Goal: Task Accomplishment & Management: Use online tool/utility

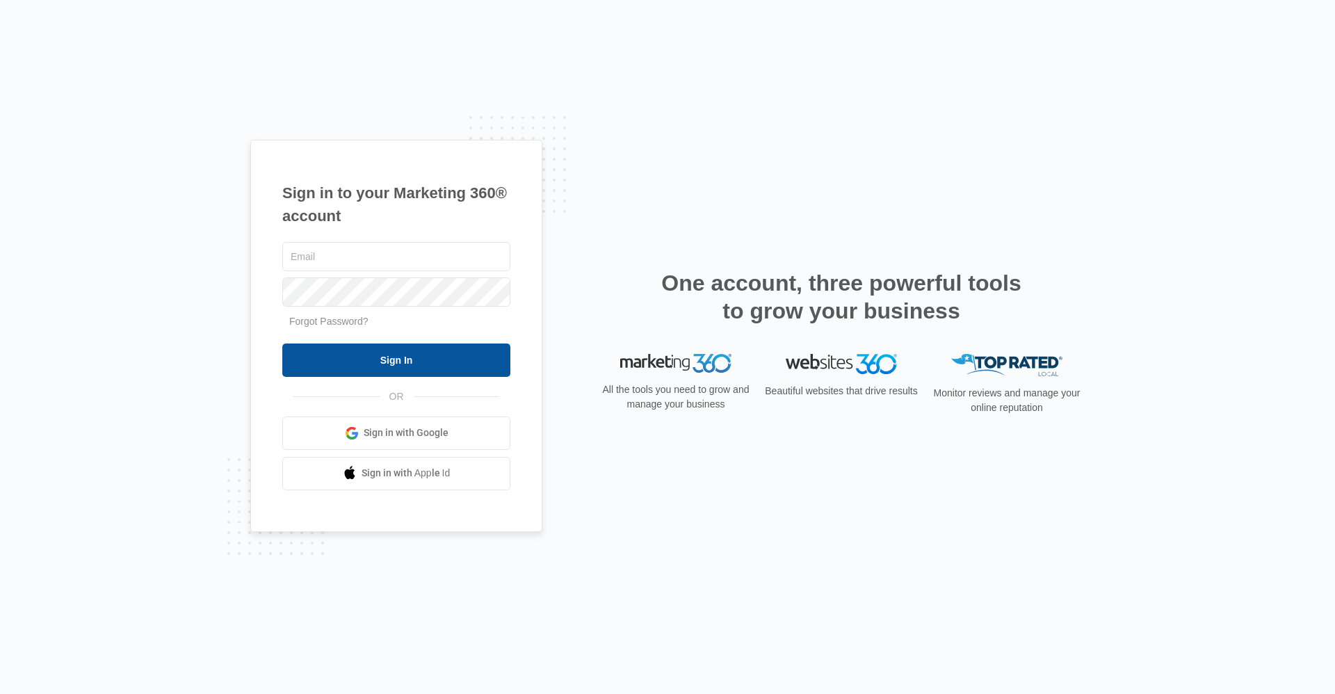
type input "[EMAIL_ADDRESS][DOMAIN_NAME]"
click at [369, 363] on input "Sign In" at bounding box center [396, 360] width 228 height 33
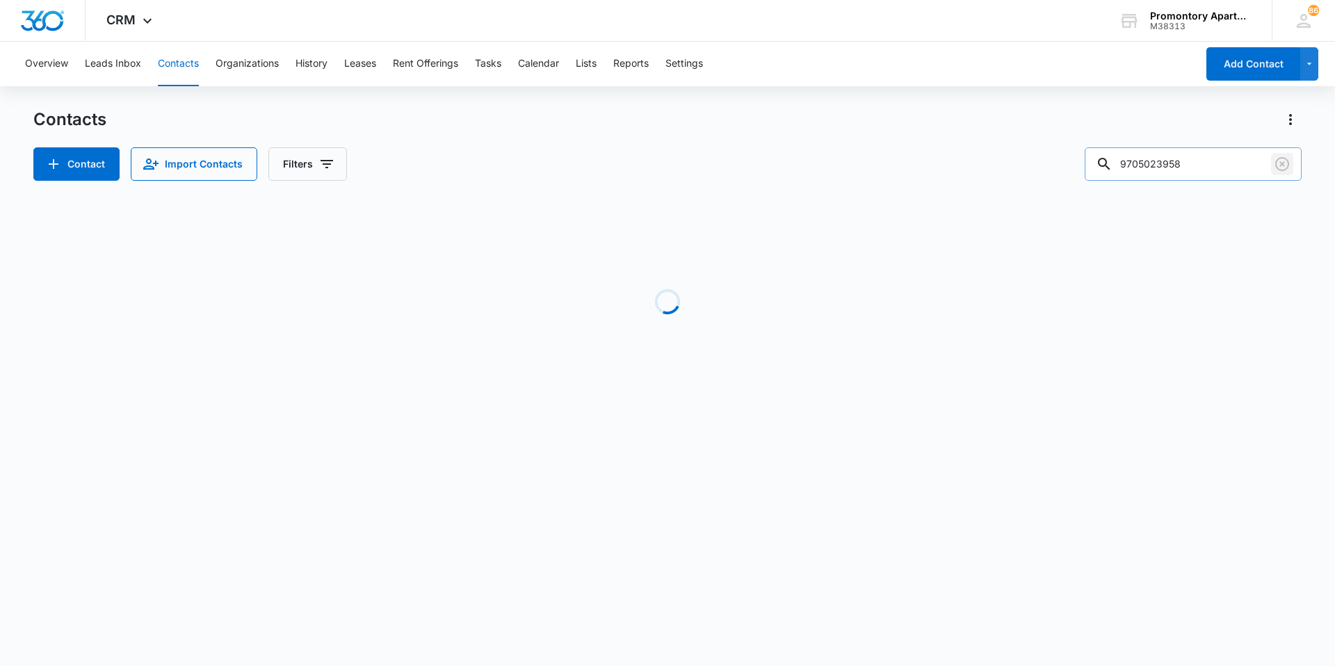
click at [1283, 165] on icon "Clear" at bounding box center [1282, 164] width 14 height 14
click at [122, 71] on button "Leads Inbox" at bounding box center [113, 64] width 56 height 45
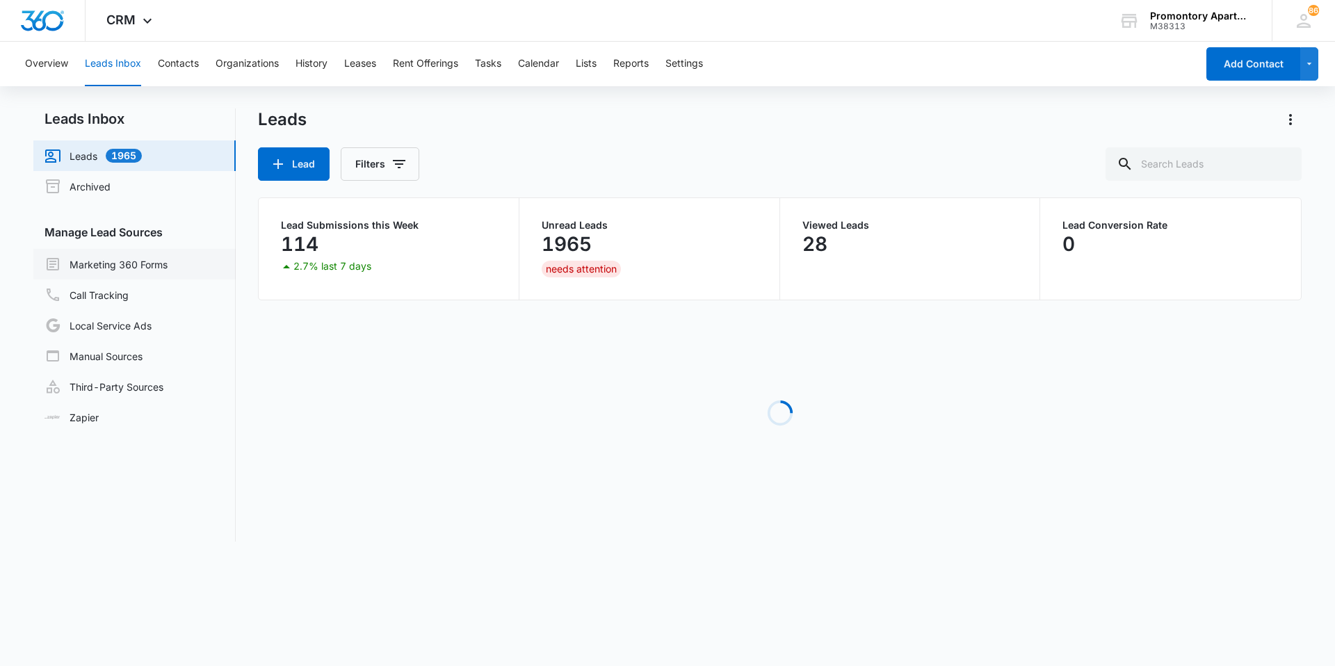
click at [89, 266] on link "Marketing 360 Forms" at bounding box center [106, 264] width 123 height 17
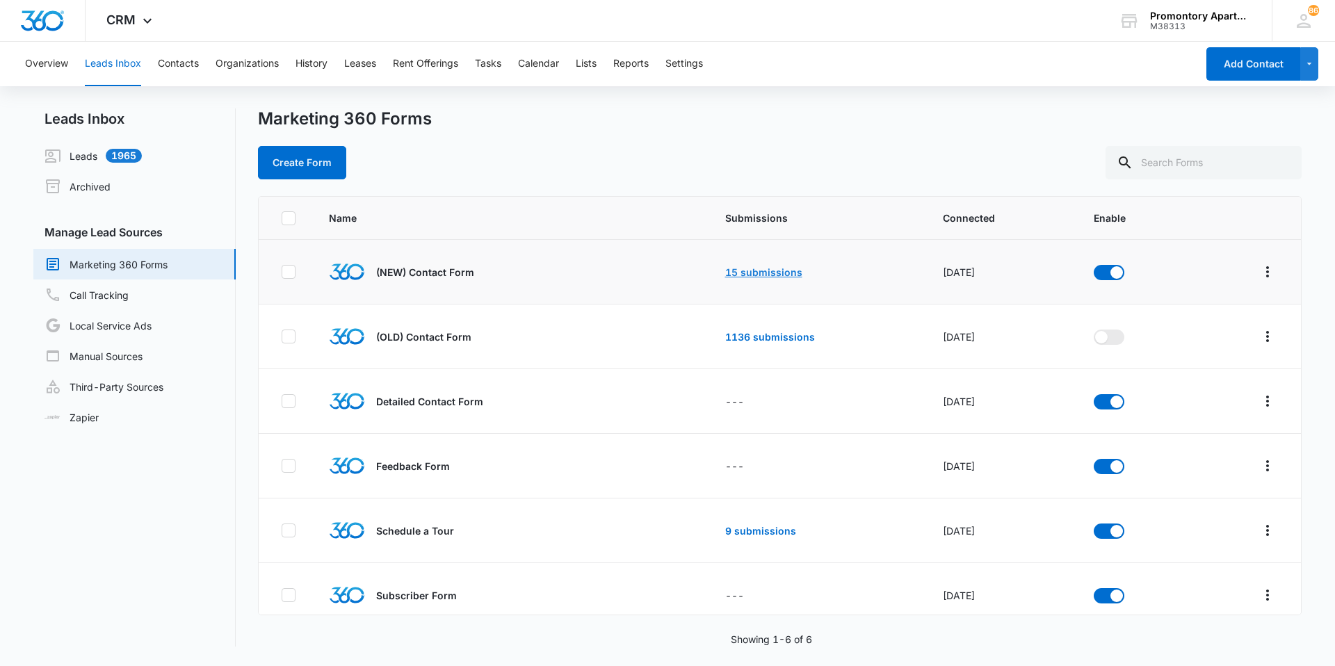
click at [730, 269] on link "15 submissions" at bounding box center [763, 272] width 77 height 12
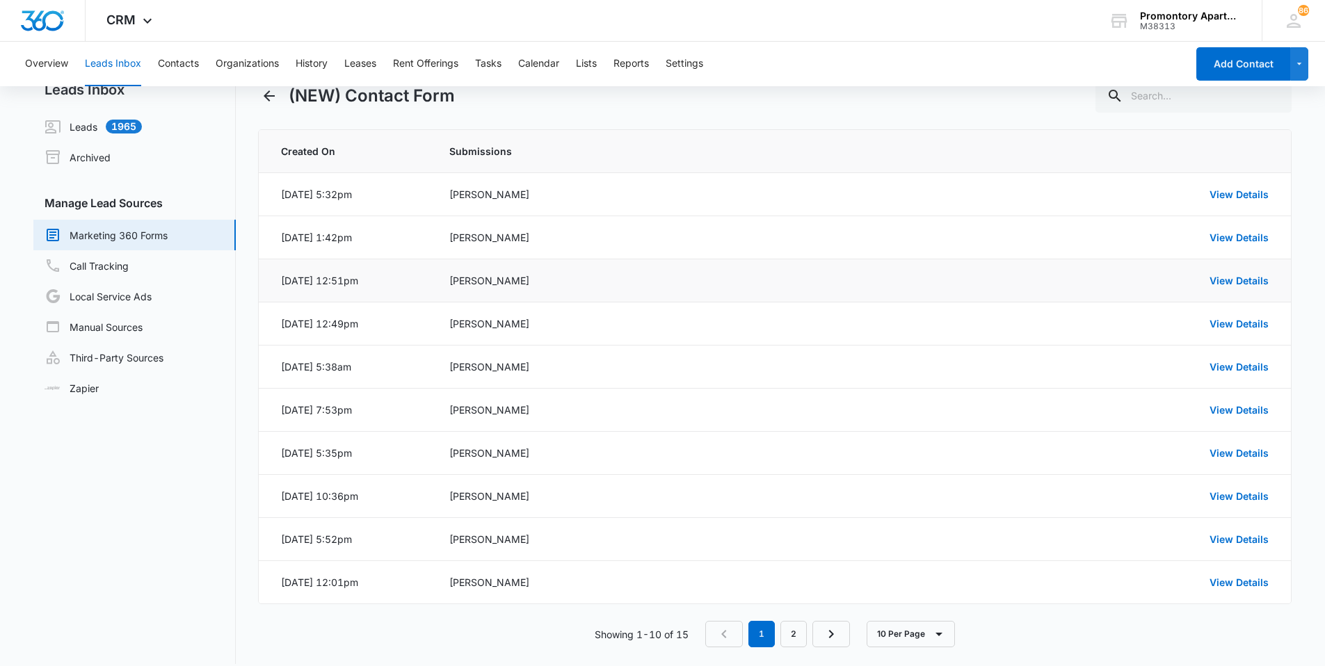
scroll to position [44, 0]
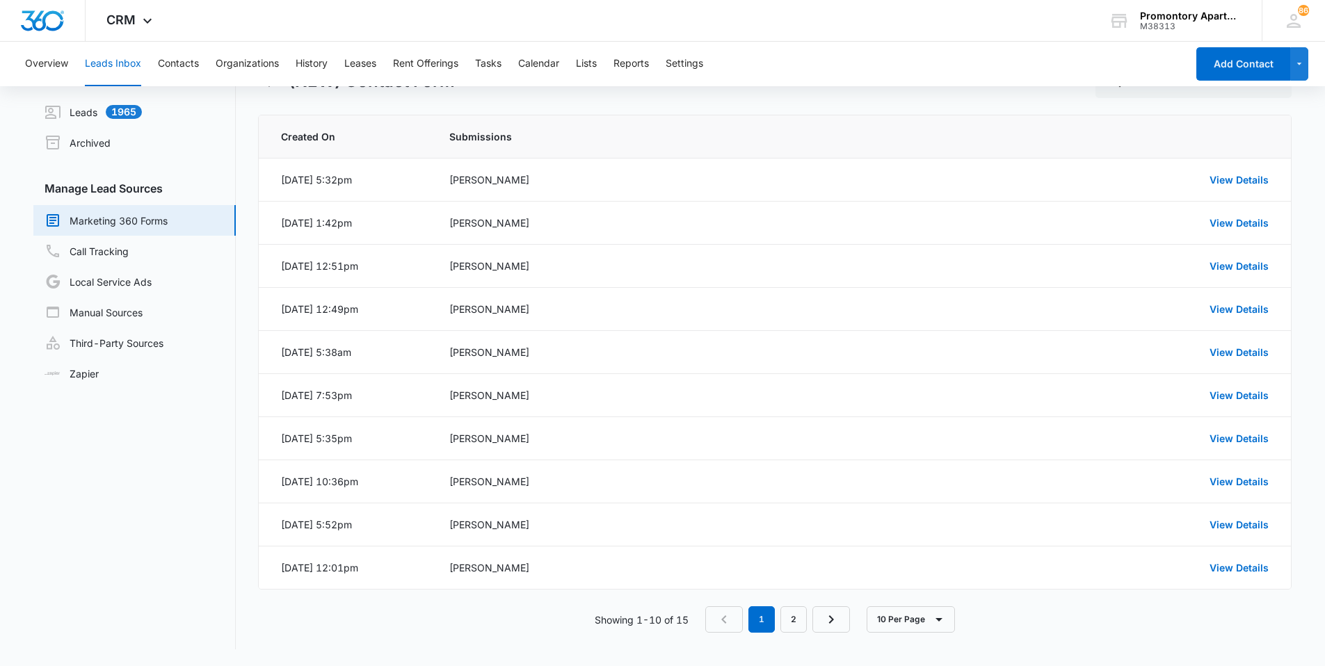
drag, startPoint x: 388, startPoint y: 567, endPoint x: 298, endPoint y: 606, distance: 98.4
click at [298, 606] on div "Created On Submissions Aug 13, 2025 at 5:32pm Anna Aguilar View Details Aug 13,…" at bounding box center [775, 382] width 1034 height 535
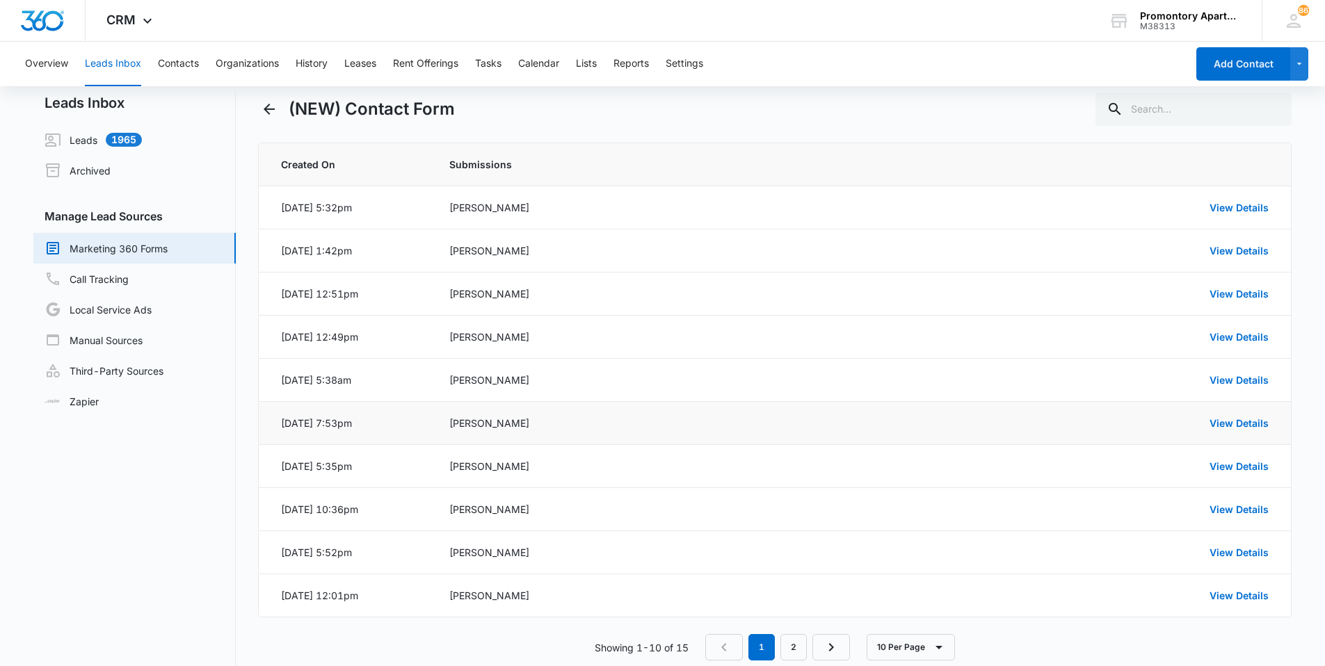
scroll to position [0, 0]
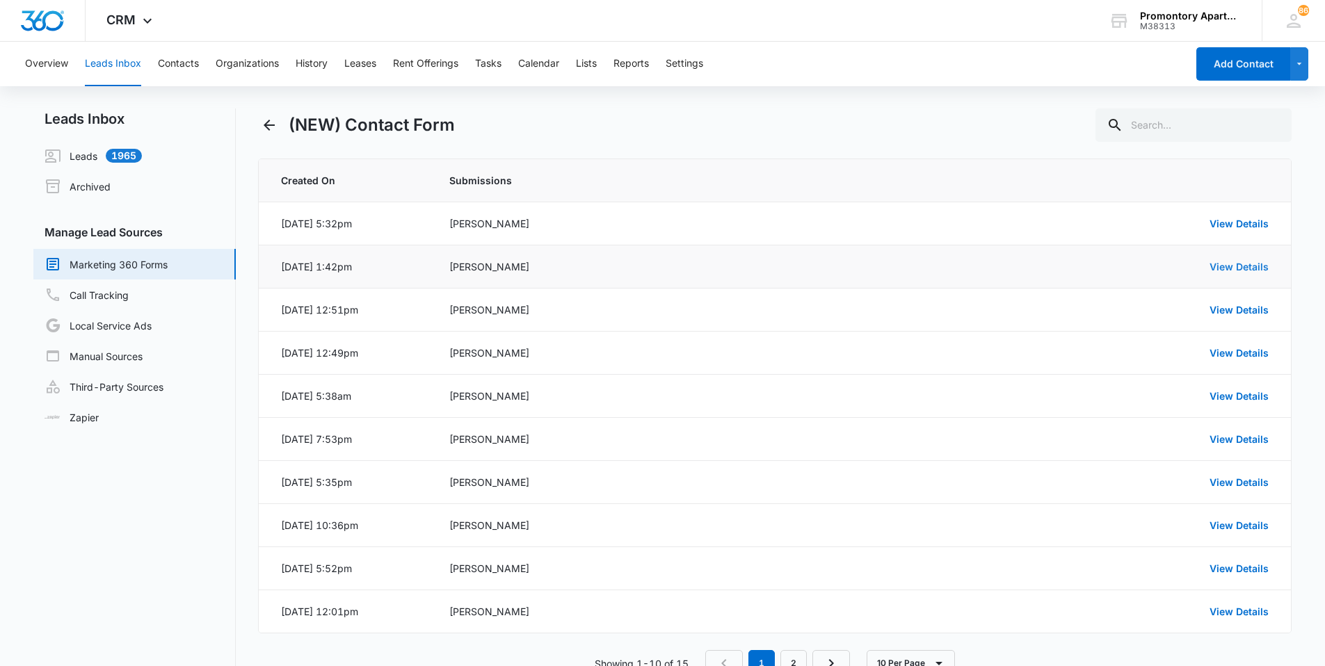
click at [1222, 268] on link "View Details" at bounding box center [1238, 267] width 59 height 12
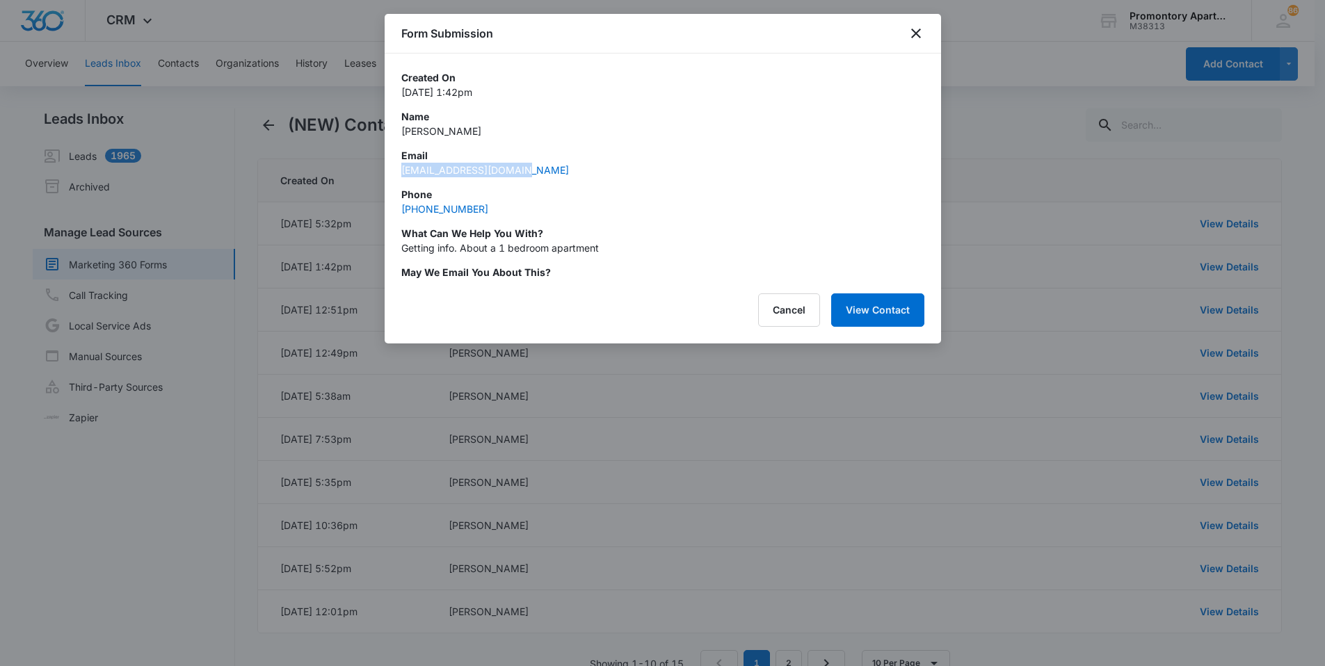
drag, startPoint x: 498, startPoint y: 169, endPoint x: 396, endPoint y: 169, distance: 101.5
click at [396, 169] on div "Created On Aug 13, 2025 at 1:42pm Name Denise Prado Email denise181518@gmail.co…" at bounding box center [663, 167] width 556 height 226
drag, startPoint x: 396, startPoint y: 169, endPoint x: 415, endPoint y: 168, distance: 18.8
copy link "denise181518@gmail.com"
click at [805, 307] on button "Cancel" at bounding box center [789, 309] width 62 height 33
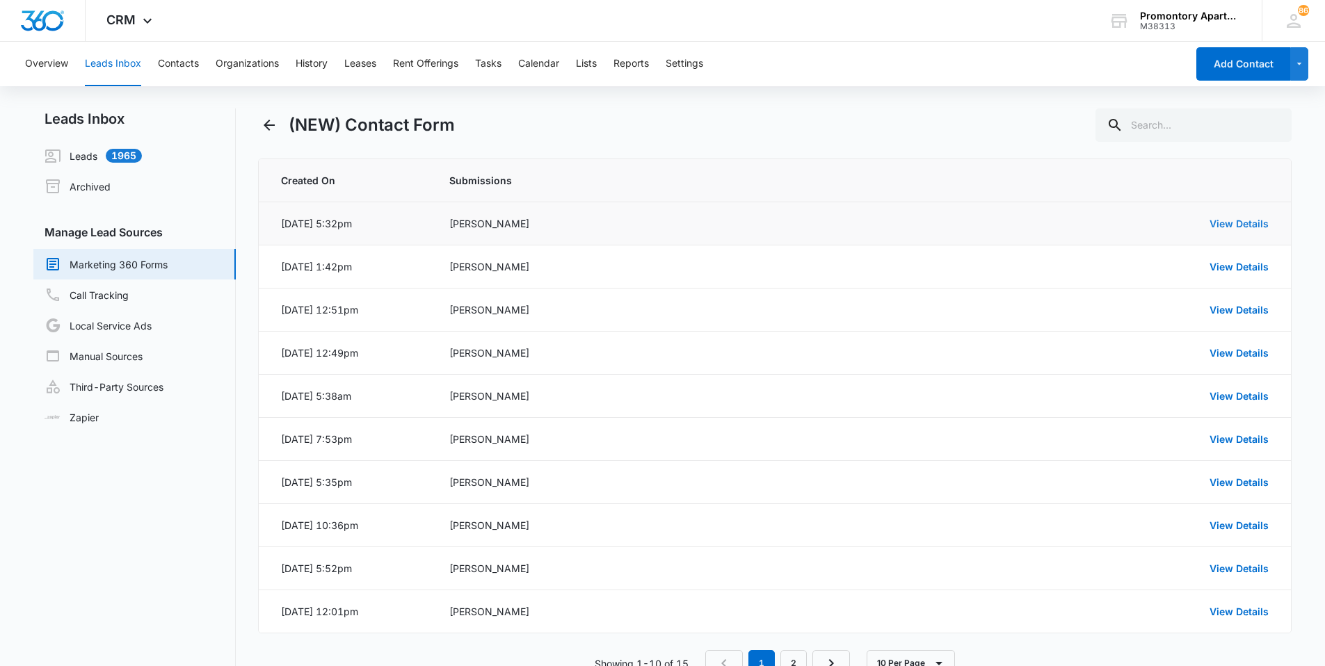
click at [1245, 225] on link "View Details" at bounding box center [1238, 224] width 59 height 12
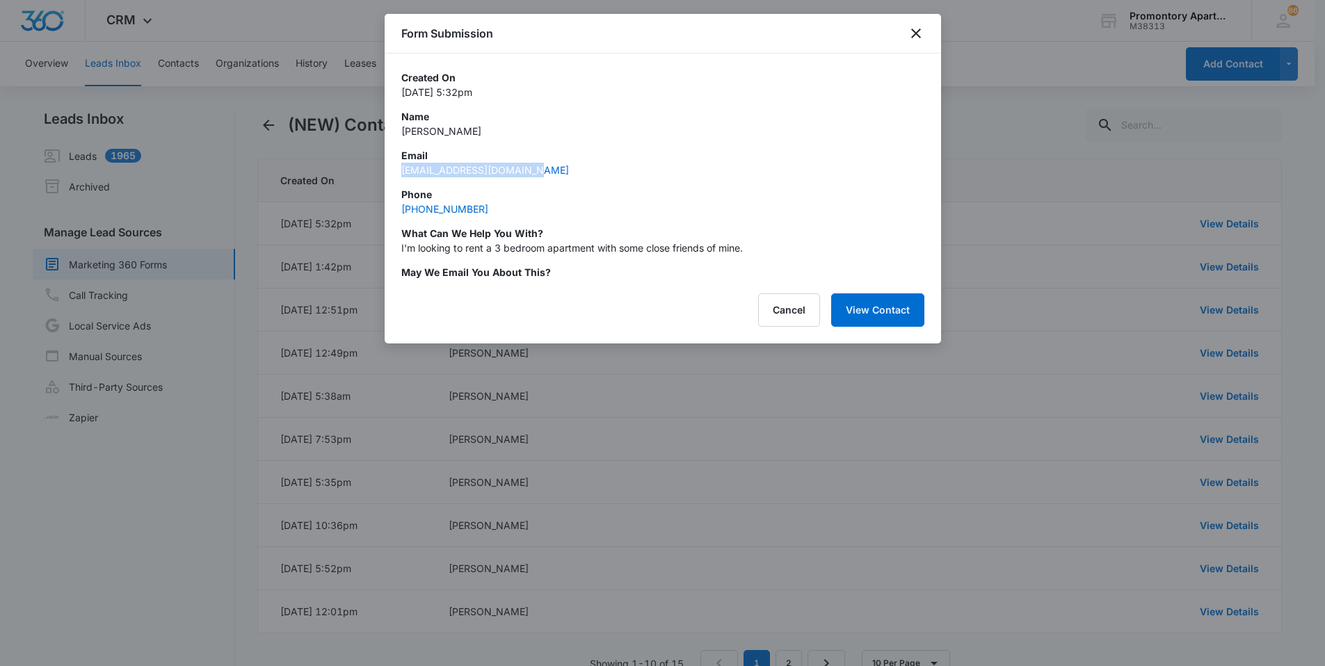
drag, startPoint x: 545, startPoint y: 167, endPoint x: 398, endPoint y: 177, distance: 147.1
click at [398, 177] on div "Created On Aug 13, 2025 at 5:32pm Name Anna Aguilar Email annaaguilar451@gmail.…" at bounding box center [663, 167] width 556 height 226
drag, startPoint x: 398, startPoint y: 177, endPoint x: 407, endPoint y: 166, distance: 13.9
copy link "annaaguilar451@gmail.com"
